Goal: Information Seeking & Learning: Find specific fact

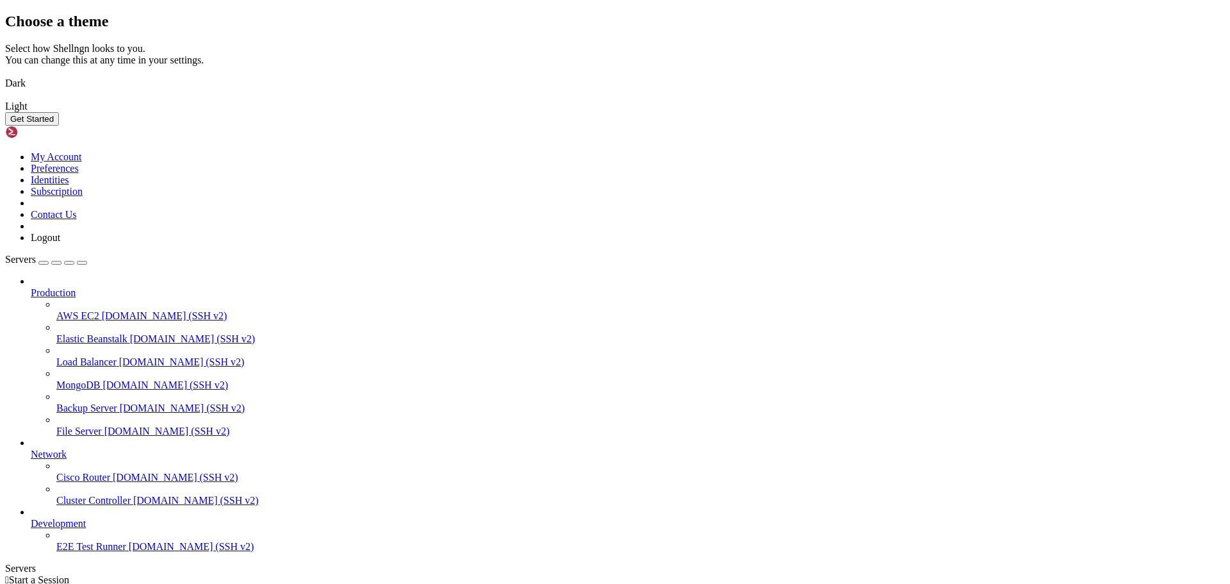
click at [59, 126] on button "Get Started" at bounding box center [32, 118] width 54 height 13
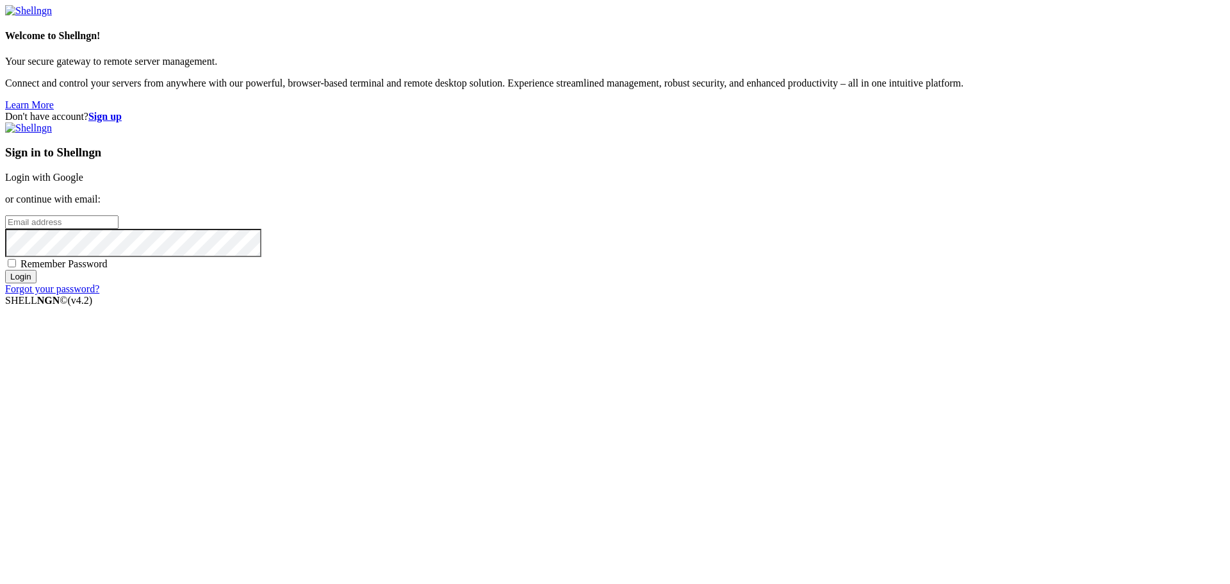
click at [83, 183] on link "Login with Google" at bounding box center [44, 177] width 78 height 11
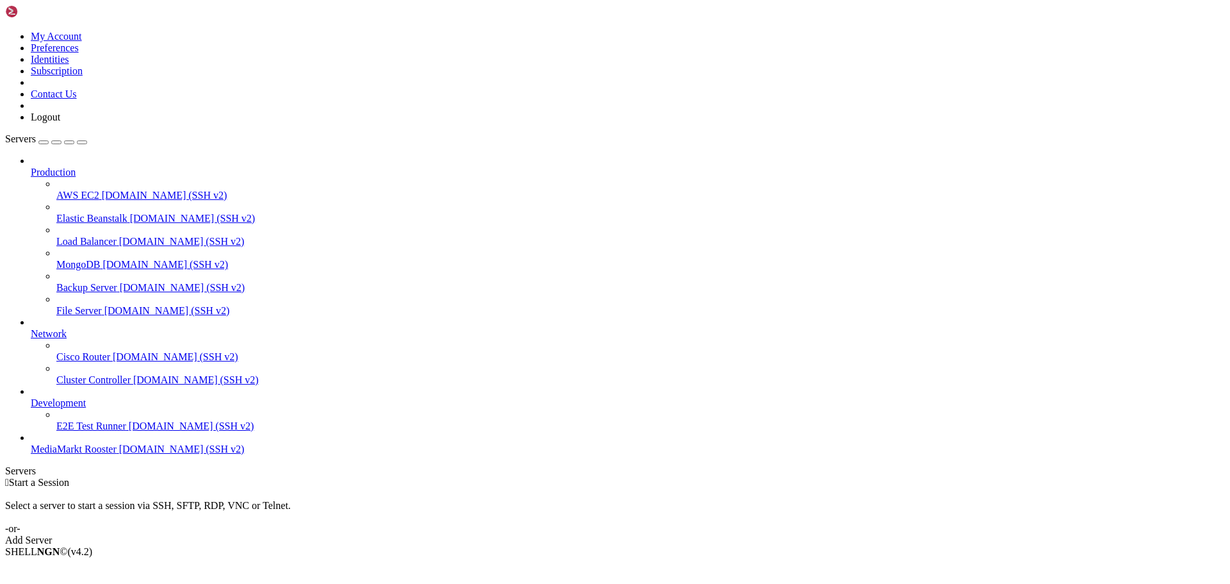
click at [90, 454] on span "MediaMarkt Rooster" at bounding box center [74, 448] width 86 height 11
click at [35, 455] on link "MediaMarkt Rooster [DOMAIN_NAME] (SSH v2)" at bounding box center [628, 449] width 1194 height 12
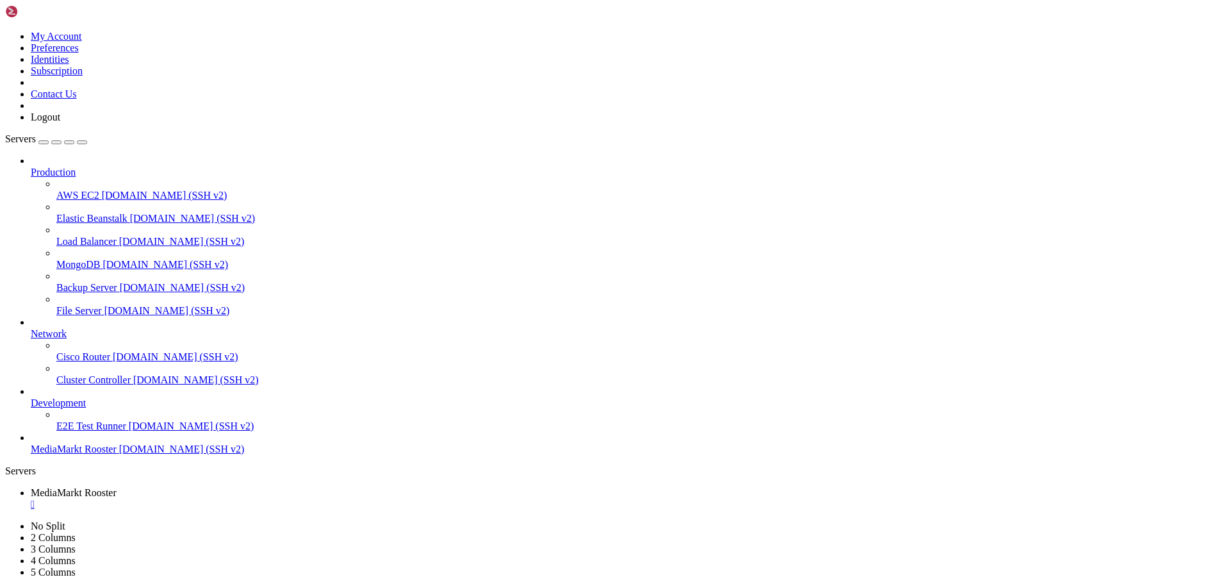
drag, startPoint x: 223, startPoint y: 923, endPoint x: 11, endPoint y: 924, distance: 212.0
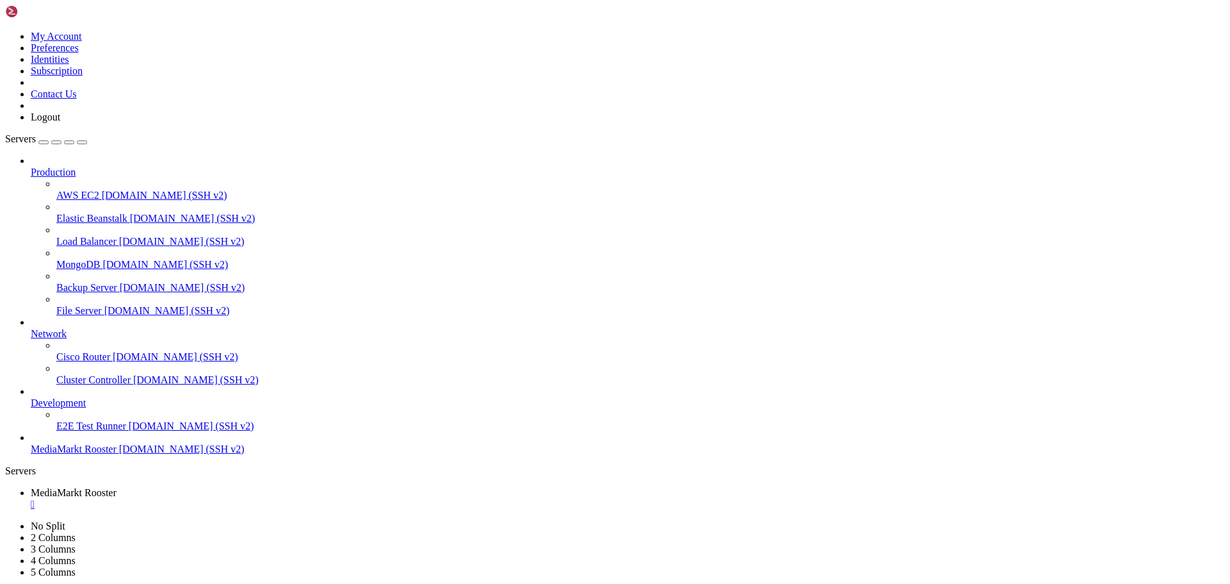
drag, startPoint x: 411, startPoint y: 1058, endPoint x: 162, endPoint y: 987, distance: 259.1
drag, startPoint x: 211, startPoint y: 922, endPoint x: 6, endPoint y: 914, distance: 204.5
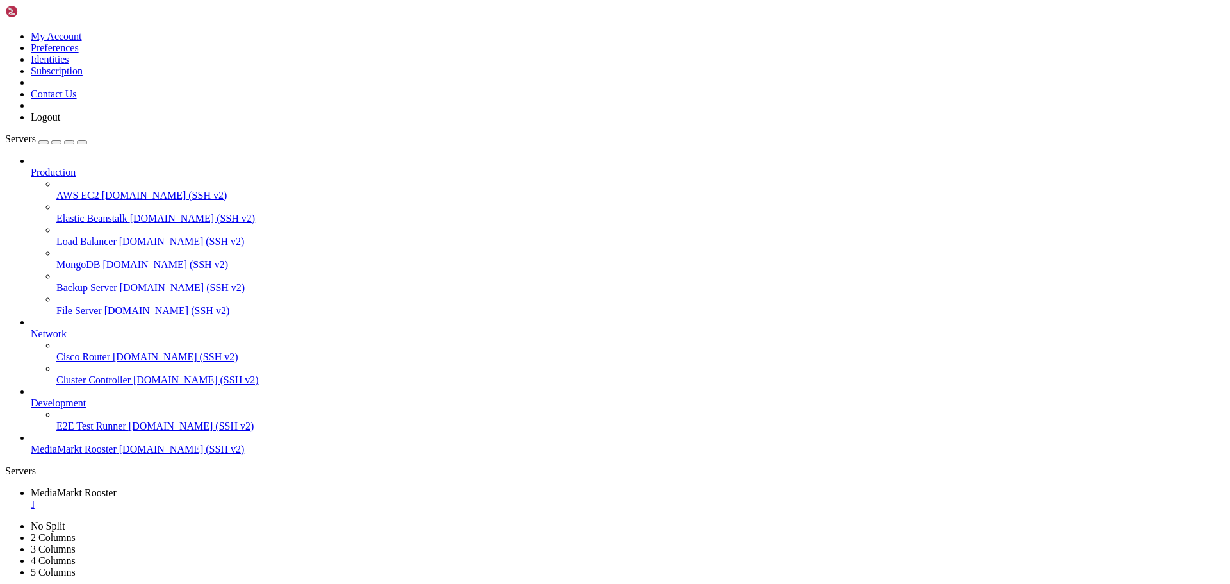
drag, startPoint x: 452, startPoint y: 1062, endPoint x: 11, endPoint y: 737, distance: 548.0
